Goal: Information Seeking & Learning: Learn about a topic

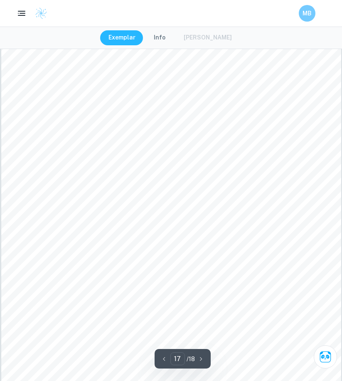
scroll to position [7899, 0]
click at [47, 152] on span "20 Switxerland" at bounding box center [44, 151] width 39 height 6
click at [47, 154] on div "17 1 [GEOGRAPHIC_DATA] 2 [GEOGRAPHIC_DATA] 1 [GEOGRAPHIC_DATA] 1 [GEOGRAPHIC_DA…" at bounding box center [171, 201] width 340 height 480
drag, startPoint x: 30, startPoint y: 342, endPoint x: 24, endPoint y: 268, distance: 74.2
click at [24, 268] on div "17 1 [GEOGRAPHIC_DATA] 2 [GEOGRAPHIC_DATA] 1 [GEOGRAPHIC_DATA] 1 [GEOGRAPHIC_DA…" at bounding box center [171, 201] width 340 height 480
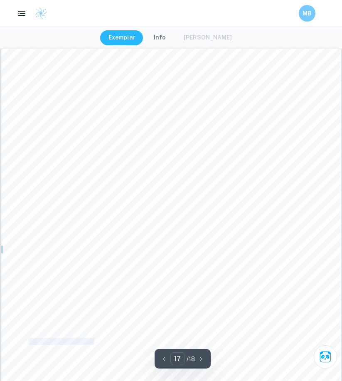
click at [24, 268] on div "17 1 [GEOGRAPHIC_DATA] 2 [GEOGRAPHIC_DATA] 1 [GEOGRAPHIC_DATA] 1 [GEOGRAPHIC_DA…" at bounding box center [171, 201] width 340 height 480
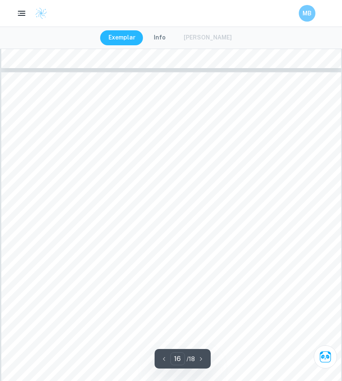
scroll to position [7317, 0]
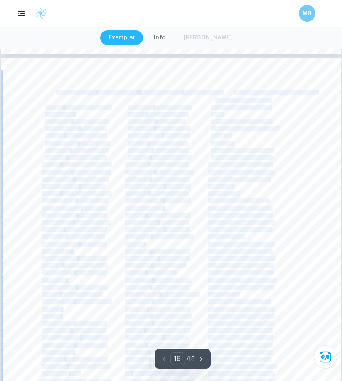
drag, startPoint x: 217, startPoint y: 98, endPoint x: 243, endPoint y: 194, distance: 99.0
click at [243, 194] on div "16 Appendix 1 [GEOGRAPHIC_DATA] 1 [GEOGRAPHIC_DATA] 1 [GEOGRAPHIC_DATA] 2 [GEOG…" at bounding box center [171, 298] width 340 height 480
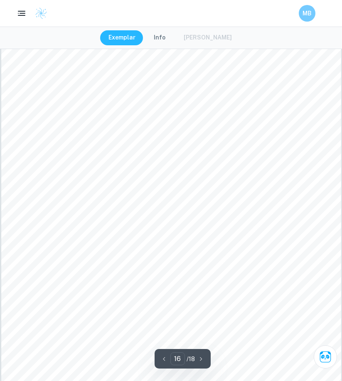
scroll to position [7400, 0]
click at [62, 168] on span "22 Sir Lanka" at bounding box center [56, 168] width 29 height 5
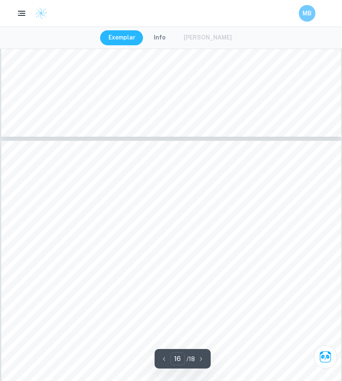
drag, startPoint x: 40, startPoint y: 174, endPoint x: 34, endPoint y: 175, distance: 5.5
click at [34, 175] on div "16 Appendix 1 [GEOGRAPHIC_DATA] 1 [GEOGRAPHIC_DATA] 1 [GEOGRAPHIC_DATA] 2 [GEOG…" at bounding box center [171, 381] width 340 height 480
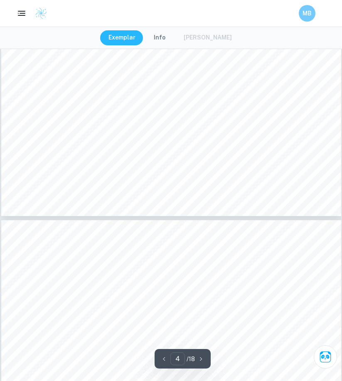
scroll to position [1836, 0]
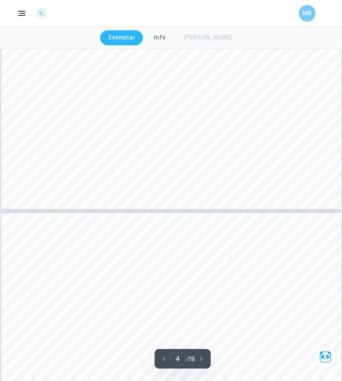
click at [230, 257] on span "2" at bounding box center [230, 257] width 2 height 4
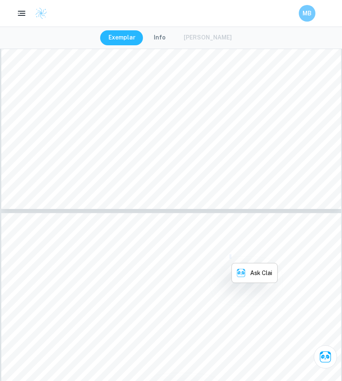
copy span "2"
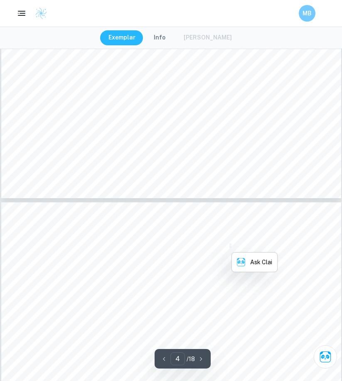
scroll to position [1878, 0]
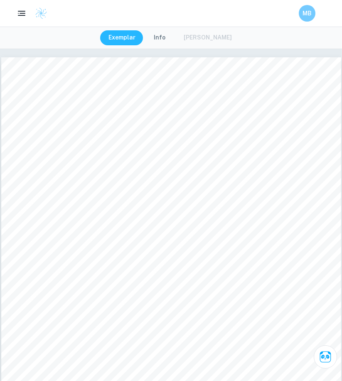
scroll to position [1878, 0]
